Goal: Check status: Check status

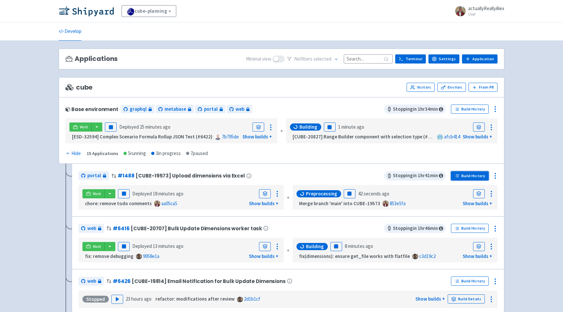
click at [462, 177] on link "Build History" at bounding box center [470, 175] width 38 height 9
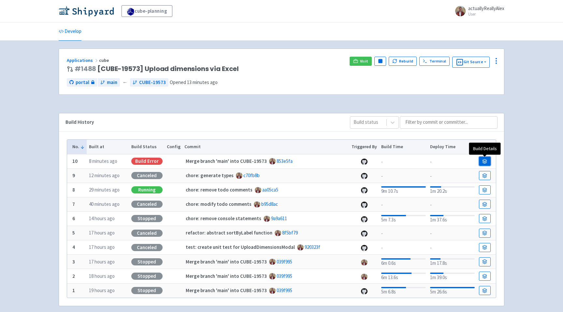
click at [483, 157] on link at bounding box center [485, 161] width 12 height 9
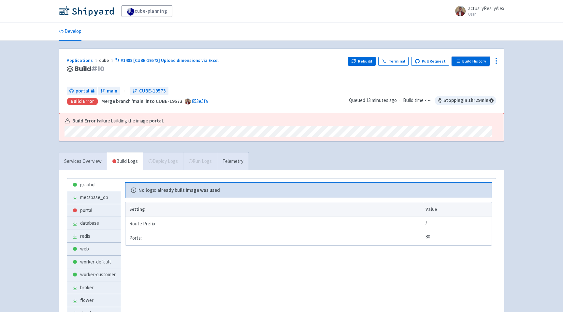
click at [464, 62] on link "Build History" at bounding box center [471, 61] width 38 height 9
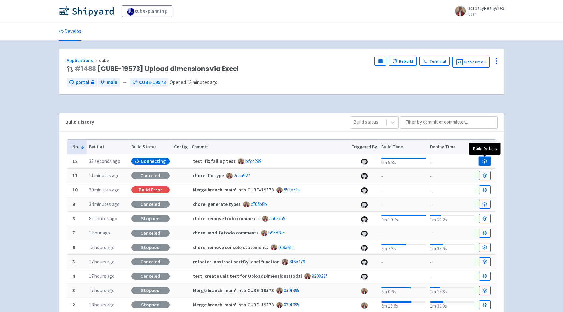
click at [486, 165] on link at bounding box center [485, 161] width 12 height 9
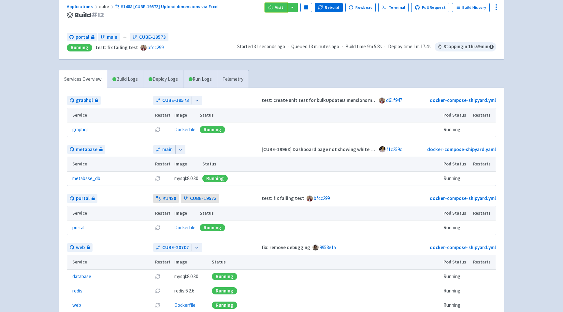
scroll to position [66, 0]
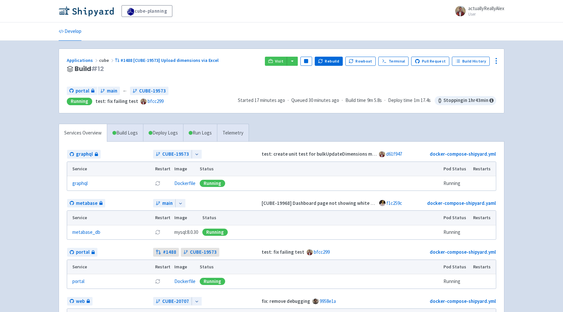
scroll to position [66, 0]
click at [473, 60] on link "Build History" at bounding box center [471, 61] width 38 height 9
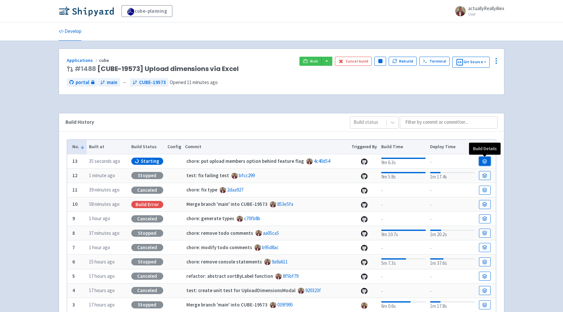
click at [481, 160] on link at bounding box center [485, 161] width 12 height 9
click at [81, 61] on link "Applications" at bounding box center [83, 60] width 32 height 6
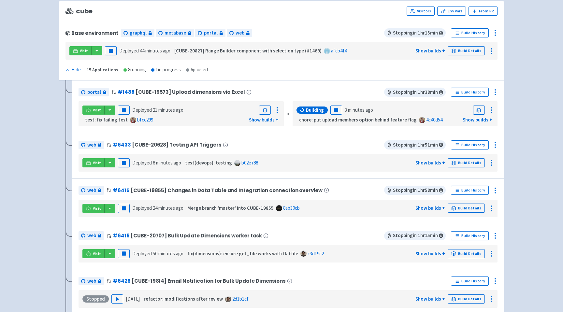
scroll to position [98, 0]
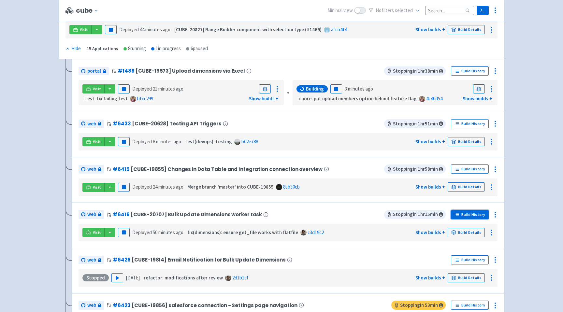
click at [467, 212] on link "Build History" at bounding box center [470, 214] width 38 height 9
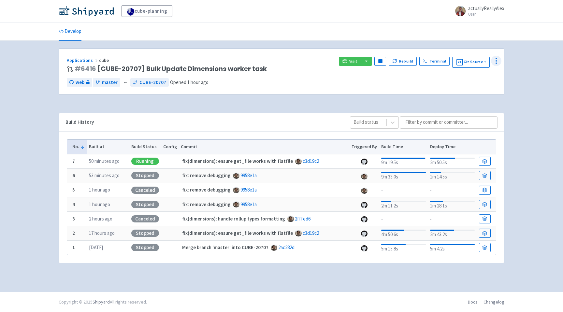
click at [494, 57] on div at bounding box center [496, 61] width 10 height 10
click at [484, 74] on span "Configure" at bounding box center [471, 75] width 43 height 9
click at [410, 61] on button "Rebuild" at bounding box center [402, 61] width 28 height 9
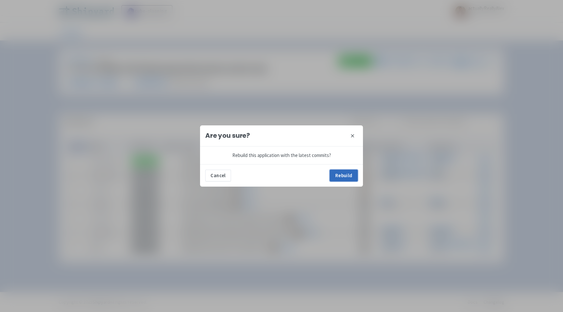
click at [353, 177] on button "Rebuild" at bounding box center [344, 176] width 28 height 12
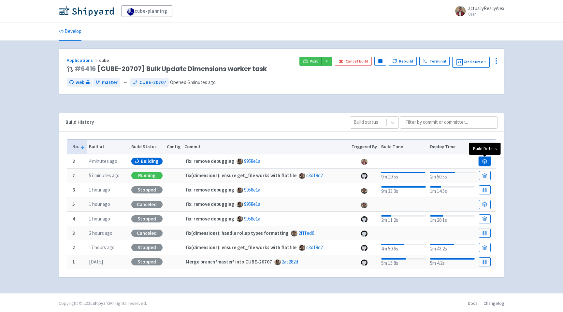
click at [483, 162] on icon at bounding box center [484, 161] width 5 height 5
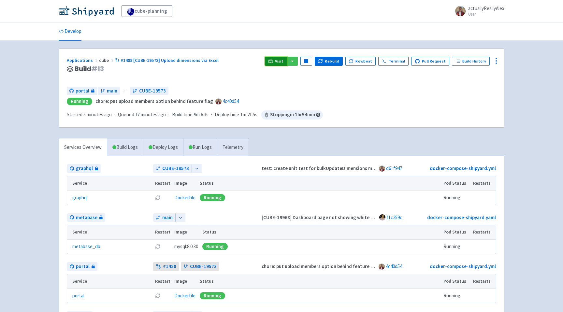
click at [273, 61] on icon at bounding box center [270, 61] width 5 height 5
click at [280, 61] on span "Visit" at bounding box center [279, 61] width 8 height 5
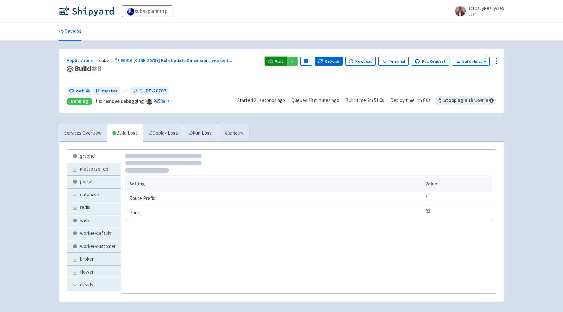
click at [280, 63] on span "Visit" at bounding box center [279, 61] width 8 height 5
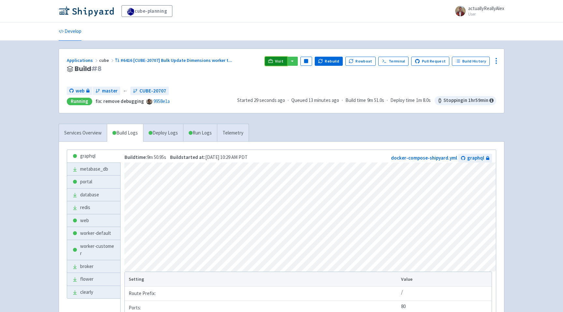
click at [273, 59] on icon at bounding box center [270, 61] width 5 height 5
